Goal: Check status: Check status

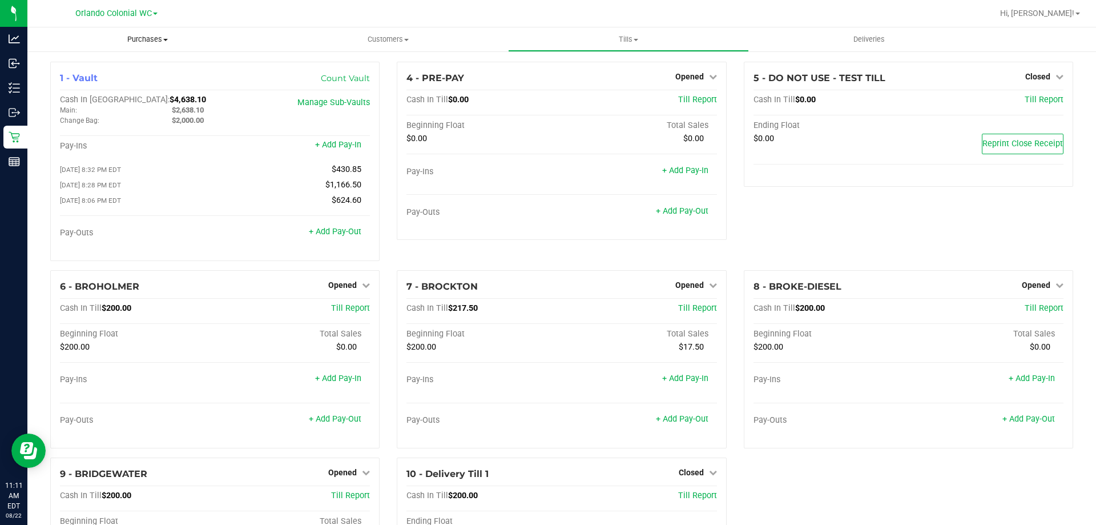
click at [152, 31] on uib-tab-heading "Purchases Summary of purchases Fulfillment All purchases" at bounding box center [147, 39] width 240 height 24
click at [124, 78] on li "Fulfillment" at bounding box center [147, 83] width 240 height 14
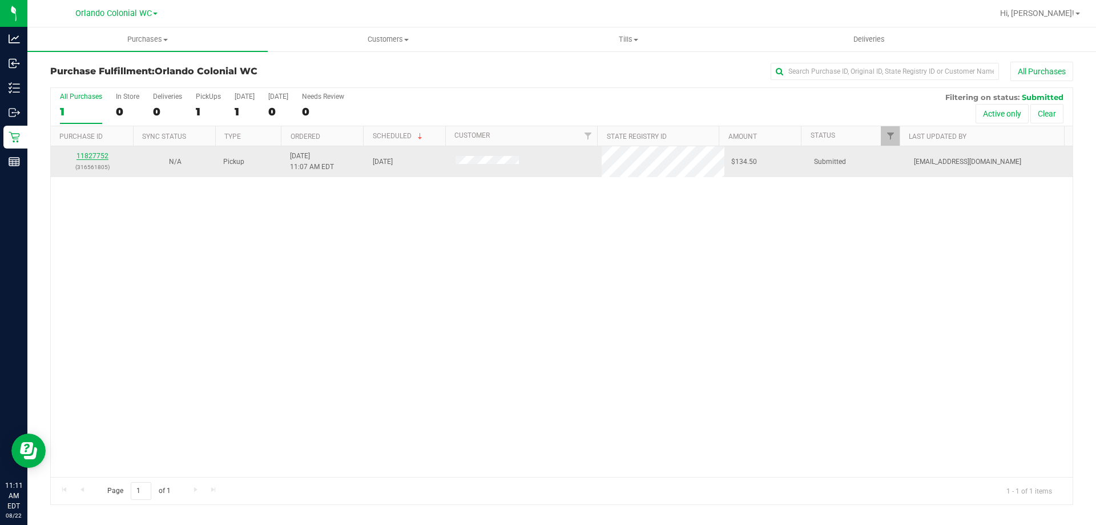
click at [95, 154] on link "11827752" at bounding box center [93, 156] width 32 height 8
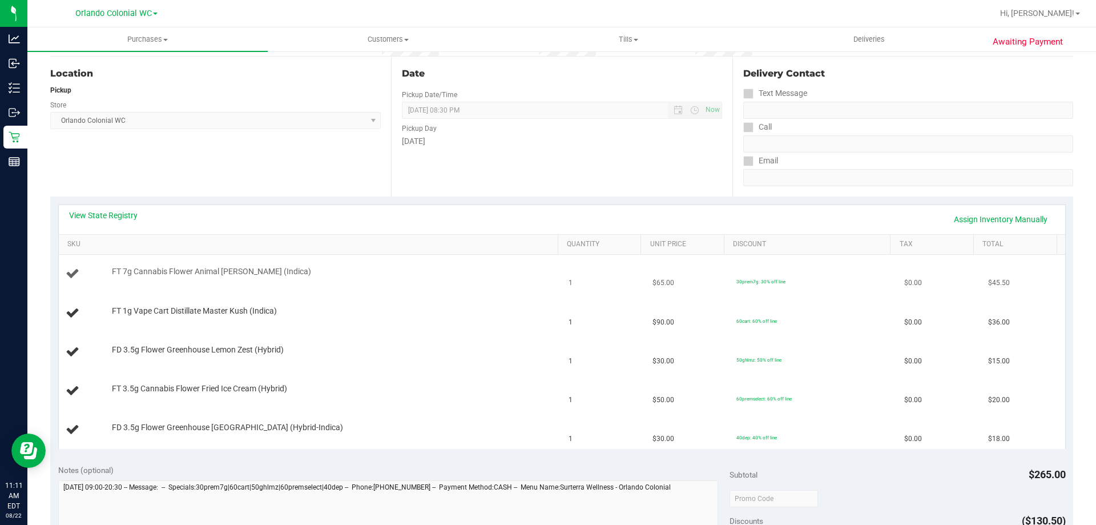
scroll to position [114, 0]
click at [104, 213] on link "View State Registry" at bounding box center [103, 212] width 69 height 11
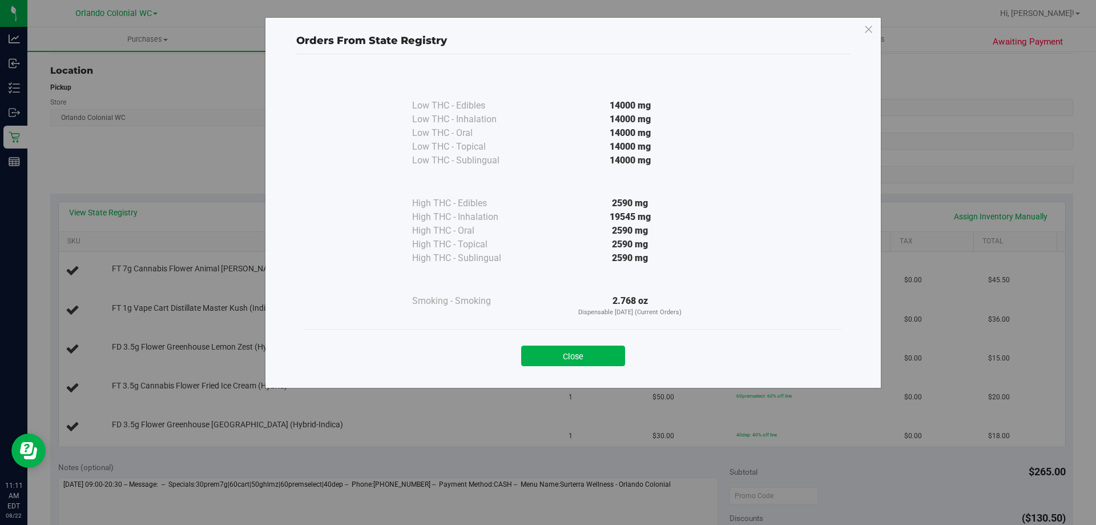
click at [568, 335] on div "Close" at bounding box center [573, 352] width 537 height 46
click at [577, 351] on button "Close" at bounding box center [573, 355] width 104 height 21
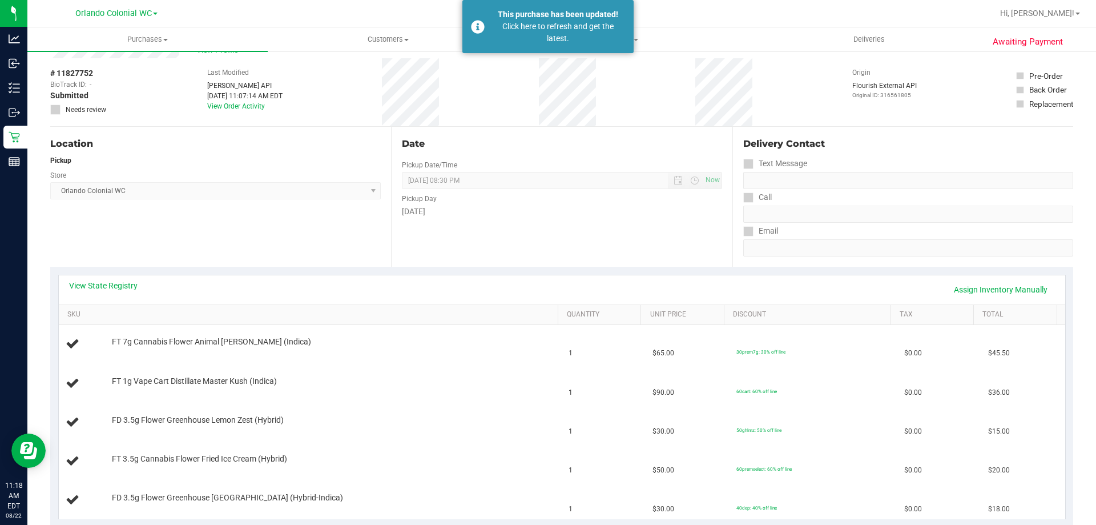
scroll to position [0, 0]
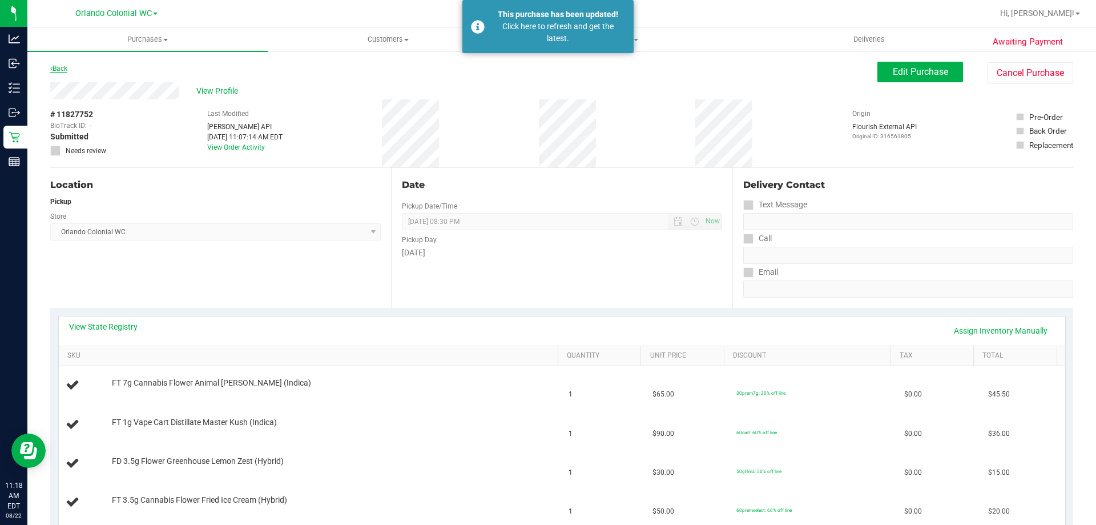
click at [66, 70] on link "Back" at bounding box center [58, 69] width 17 height 8
